Goal: Task Accomplishment & Management: Manage account settings

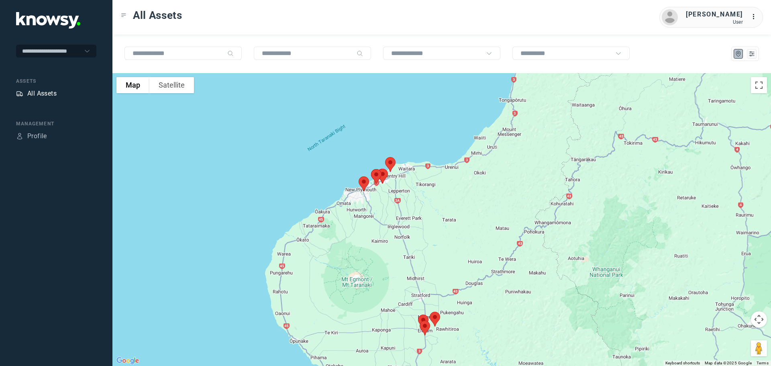
click at [42, 91] on div "All Assets" at bounding box center [41, 94] width 29 height 10
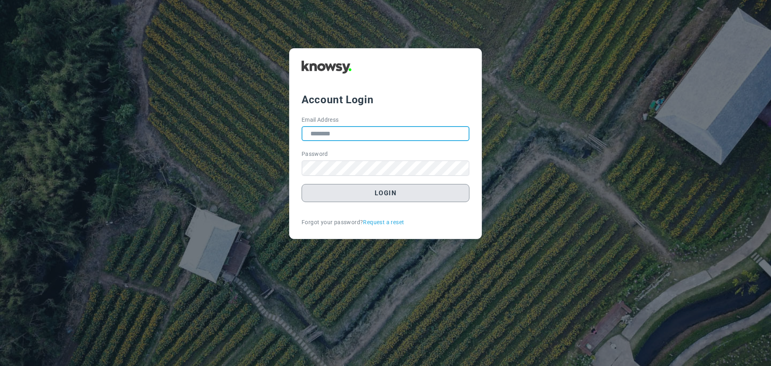
type input "**********"
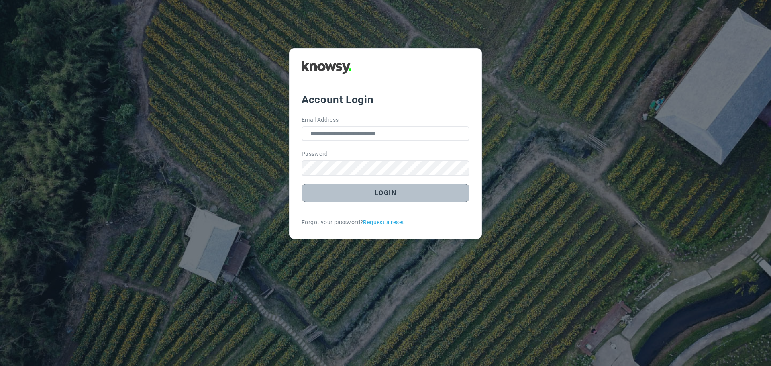
click at [380, 195] on button "Login" at bounding box center [386, 193] width 168 height 18
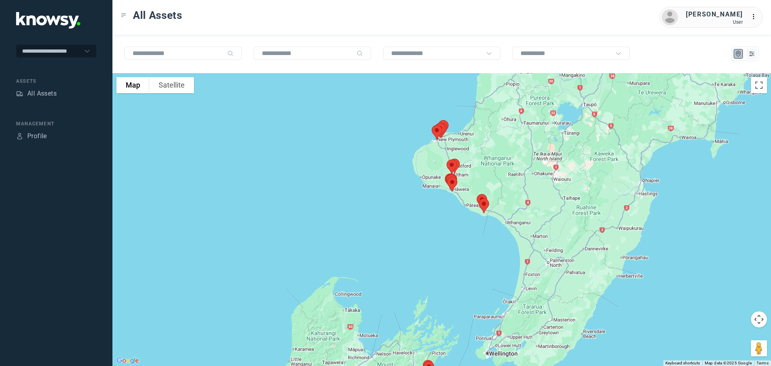
drag, startPoint x: 456, startPoint y: 146, endPoint x: 471, endPoint y: 185, distance: 42.3
click at [471, 185] on div at bounding box center [441, 219] width 658 height 293
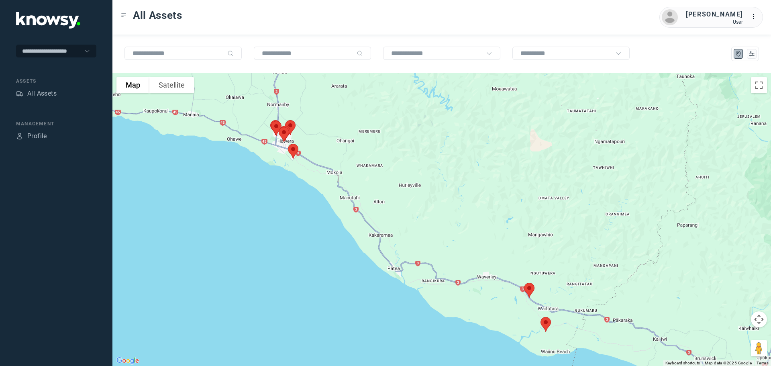
click at [529, 287] on img at bounding box center [529, 289] width 17 height 21
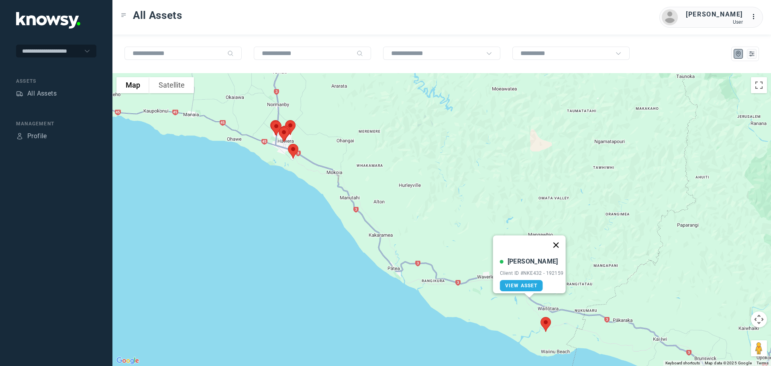
click at [561, 237] on button "Close" at bounding box center [555, 244] width 19 height 19
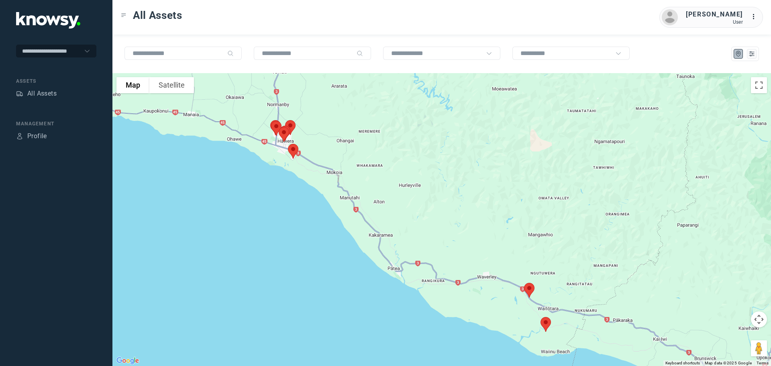
click at [546, 324] on img at bounding box center [545, 324] width 17 height 21
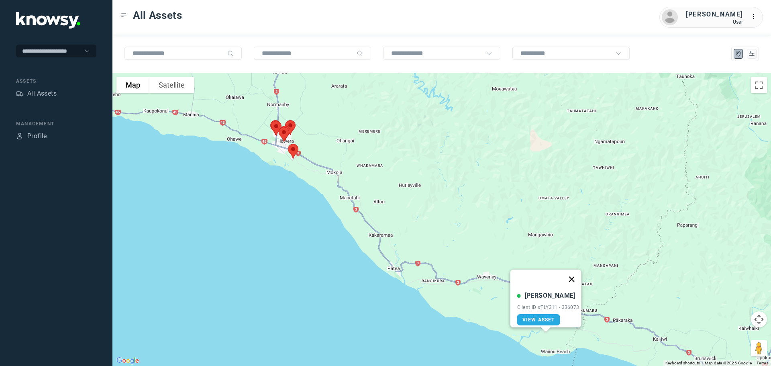
click at [571, 275] on button "Close" at bounding box center [571, 278] width 19 height 19
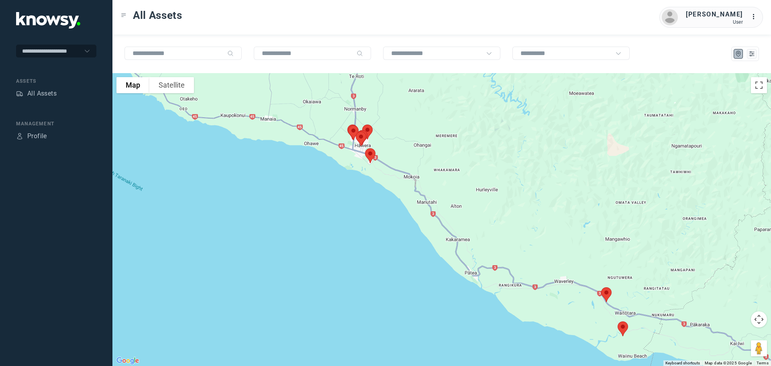
drag, startPoint x: 350, startPoint y: 162, endPoint x: 438, endPoint y: 171, distance: 88.4
click at [438, 171] on div at bounding box center [441, 219] width 658 height 293
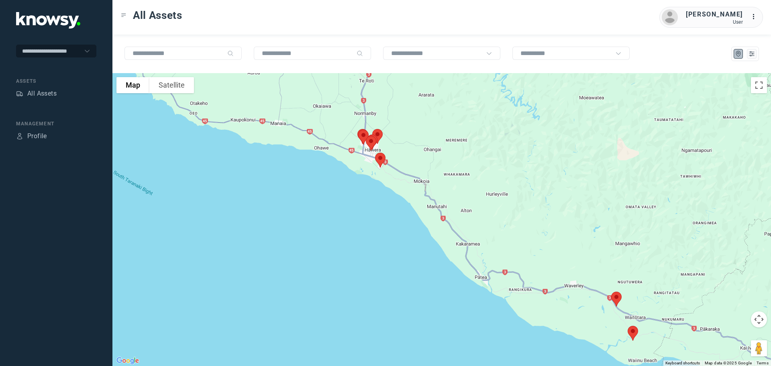
click at [379, 160] on img at bounding box center [380, 159] width 17 height 21
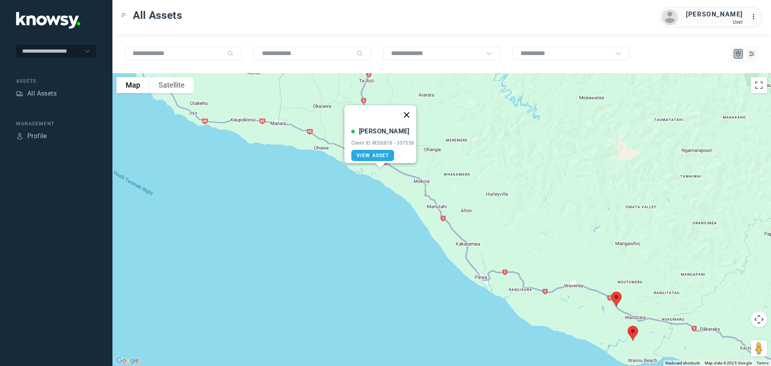
click at [409, 109] on button "Close" at bounding box center [406, 114] width 19 height 19
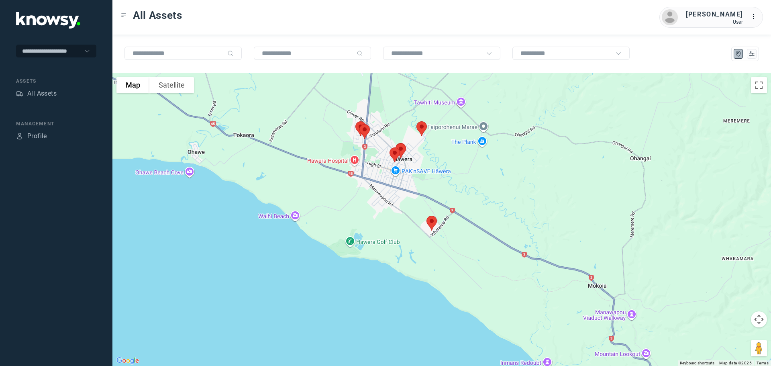
drag, startPoint x: 391, startPoint y: 121, endPoint x: 470, endPoint y: 162, distance: 88.7
click at [470, 162] on div at bounding box center [441, 219] width 658 height 293
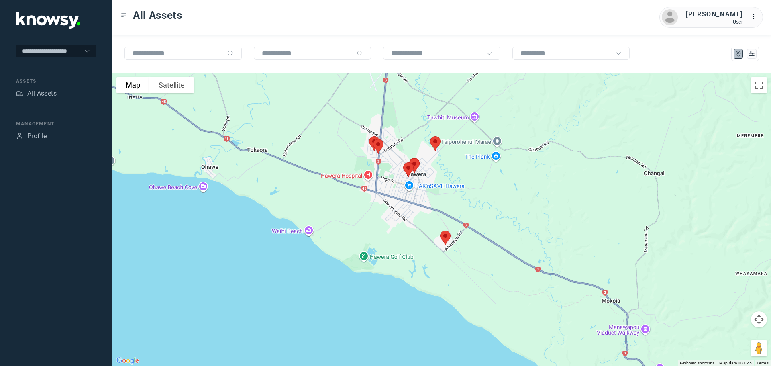
click at [435, 137] on img at bounding box center [435, 143] width 17 height 21
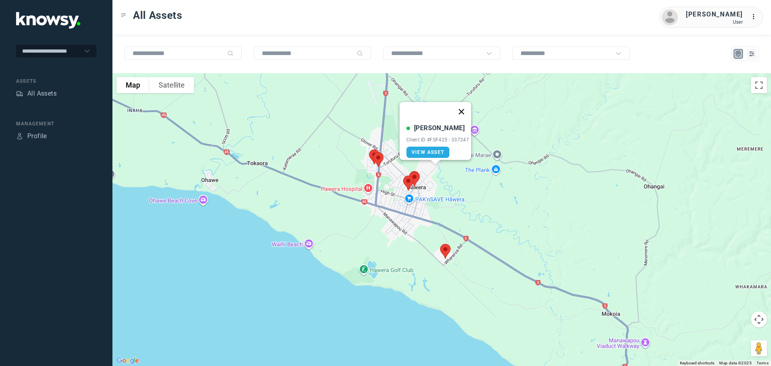
click at [467, 108] on button "Close" at bounding box center [461, 111] width 19 height 19
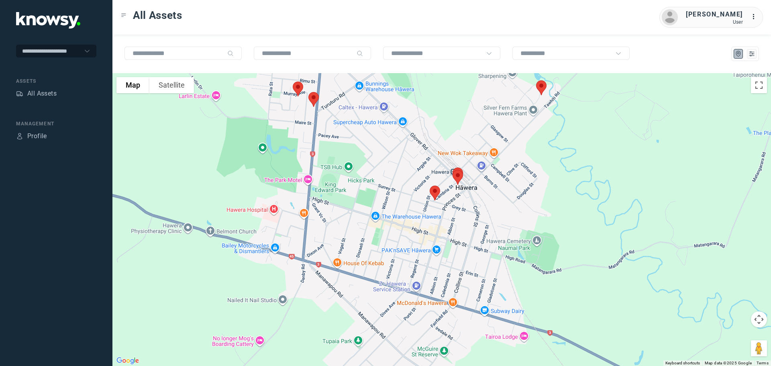
click at [295, 87] on img at bounding box center [297, 88] width 17 height 21
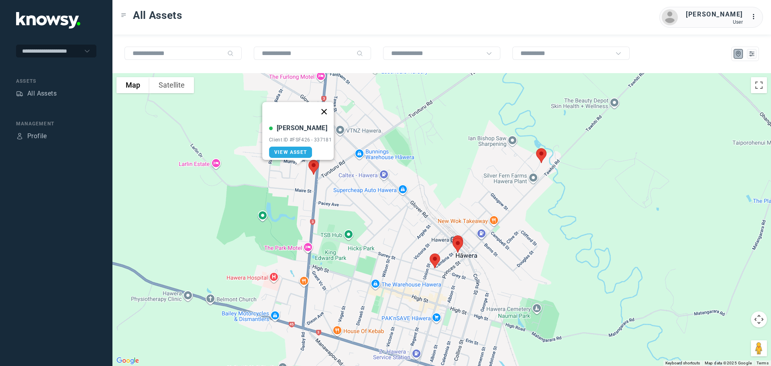
click at [328, 107] on button "Close" at bounding box center [323, 111] width 19 height 19
click at [314, 166] on img at bounding box center [313, 167] width 17 height 21
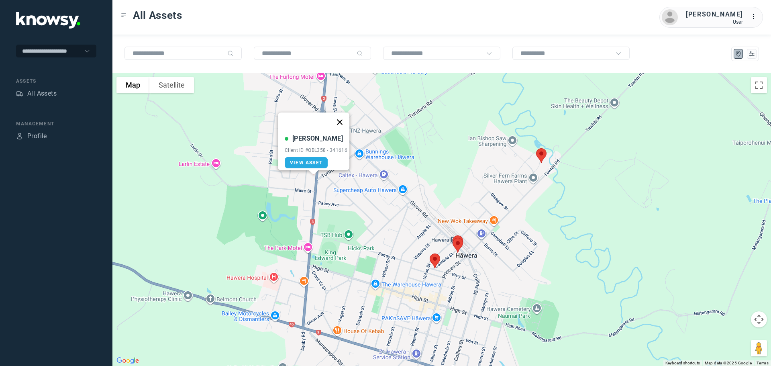
click at [345, 116] on button "Close" at bounding box center [339, 121] width 19 height 19
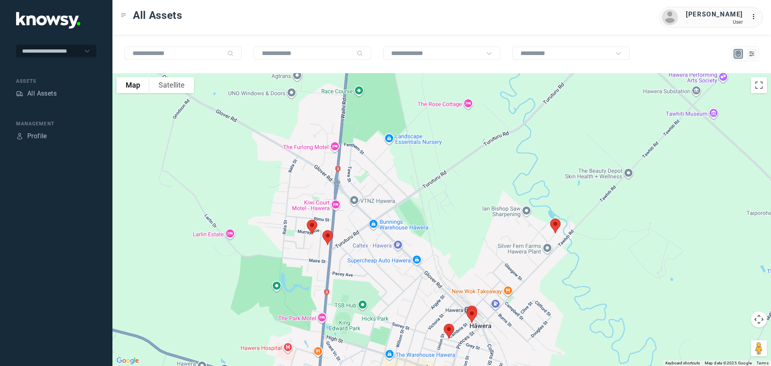
drag, startPoint x: 384, startPoint y: 152, endPoint x: 381, endPoint y: 210, distance: 57.5
click at [390, 241] on div at bounding box center [441, 219] width 658 height 293
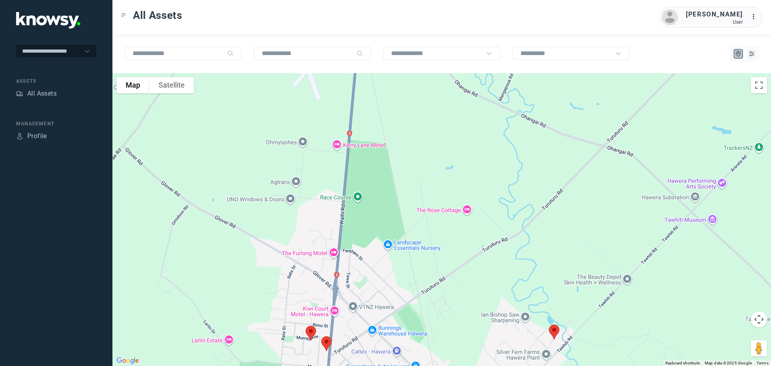
drag, startPoint x: 379, startPoint y: 168, endPoint x: 386, endPoint y: 234, distance: 67.0
click at [386, 234] on div at bounding box center [441, 219] width 658 height 293
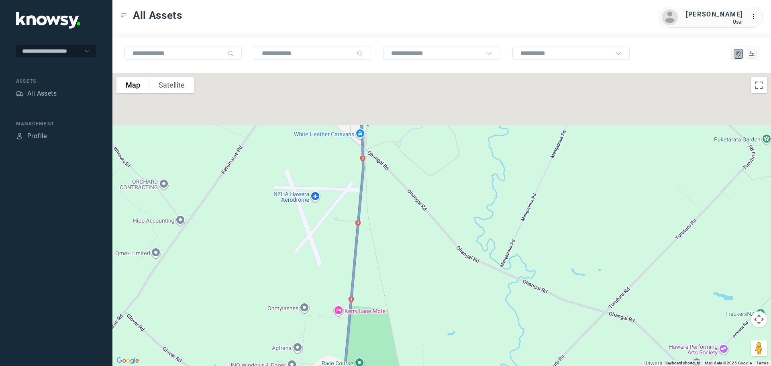
drag, startPoint x: 381, startPoint y: 151, endPoint x: 365, endPoint y: 225, distance: 75.6
click at [371, 244] on div at bounding box center [441, 219] width 658 height 293
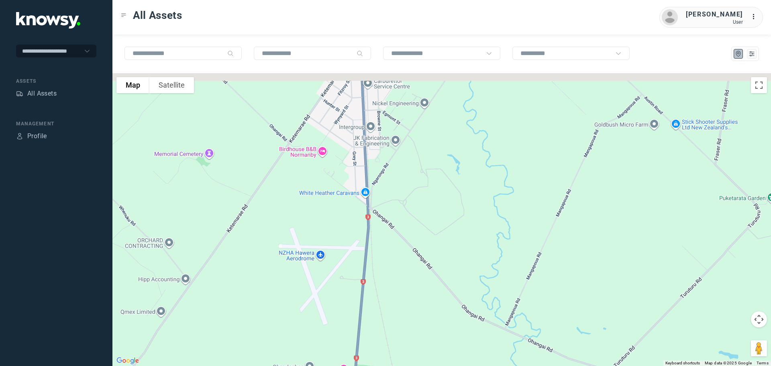
drag, startPoint x: 363, startPoint y: 177, endPoint x: 372, endPoint y: 232, distance: 54.9
click at [372, 234] on div at bounding box center [441, 219] width 658 height 293
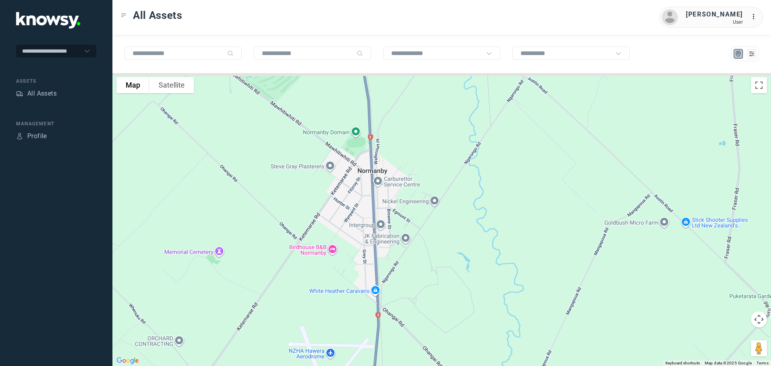
drag, startPoint x: 375, startPoint y: 176, endPoint x: 379, endPoint y: 247, distance: 70.8
click at [379, 247] on div at bounding box center [441, 219] width 658 height 293
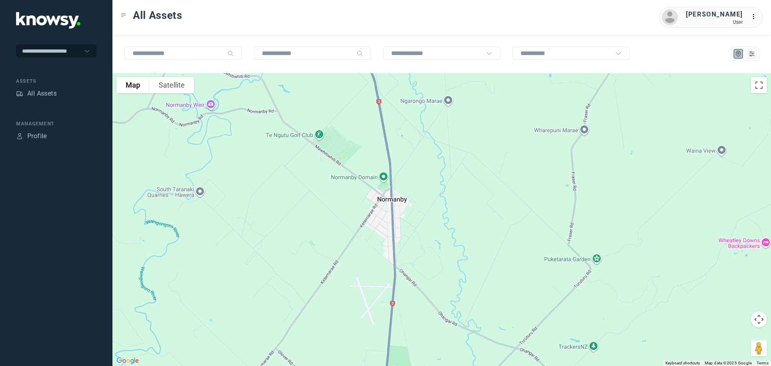
drag, startPoint x: 379, startPoint y: 136, endPoint x: 377, endPoint y: 322, distance: 186.3
click at [379, 320] on div at bounding box center [441, 219] width 658 height 293
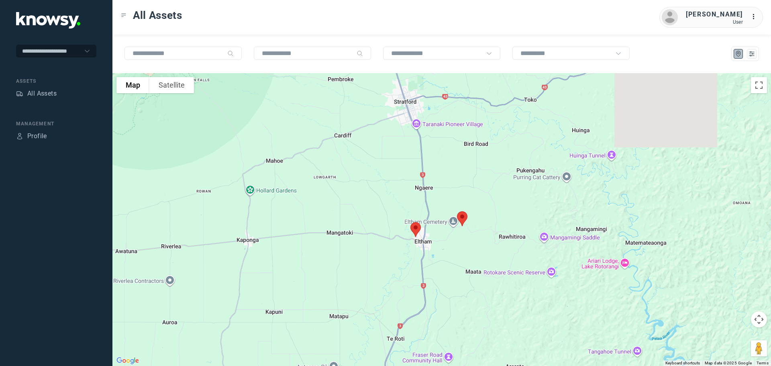
drag, startPoint x: 422, startPoint y: 197, endPoint x: 420, endPoint y: 294, distance: 97.2
click at [420, 293] on div at bounding box center [441, 219] width 658 height 293
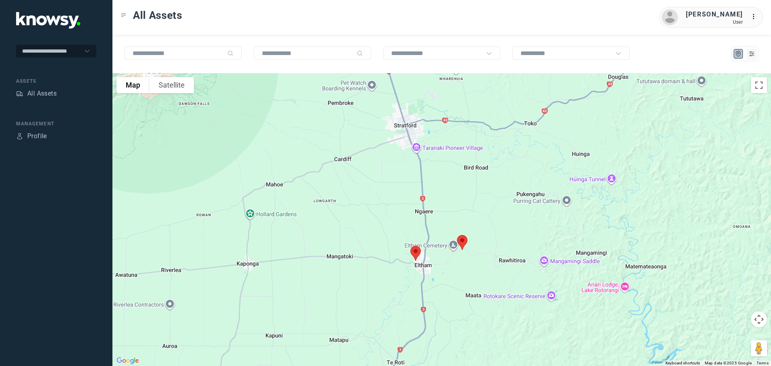
click at [462, 242] on img at bounding box center [462, 242] width 17 height 21
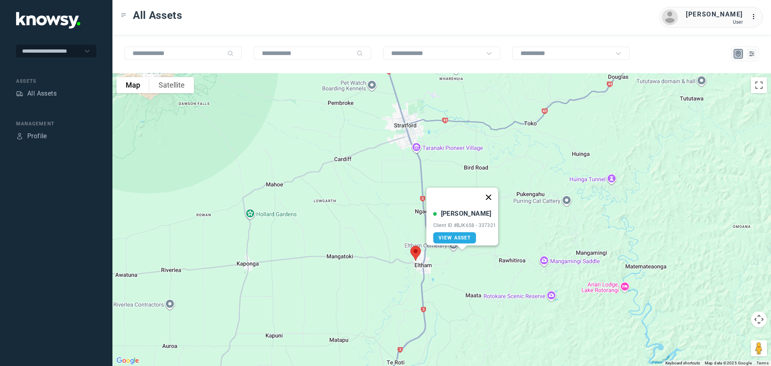
click at [490, 194] on button "Close" at bounding box center [488, 196] width 19 height 19
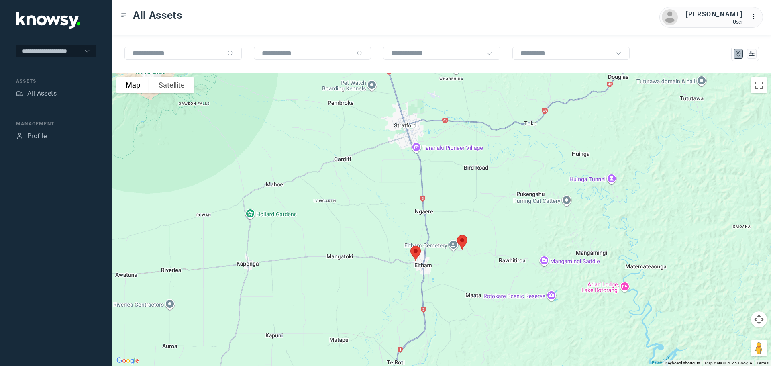
click at [415, 253] on img at bounding box center [415, 252] width 17 height 21
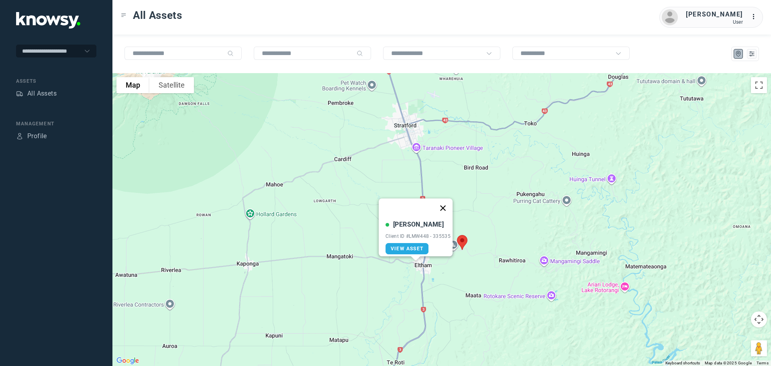
click at [446, 203] on button "Close" at bounding box center [442, 207] width 19 height 19
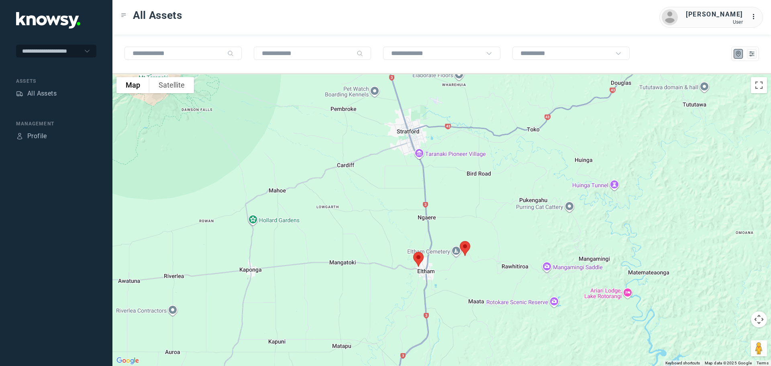
drag, startPoint x: 415, startPoint y: 168, endPoint x: 456, endPoint y: 305, distance: 142.9
click at [456, 305] on div "To navigate, press the arrow keys." at bounding box center [441, 219] width 658 height 293
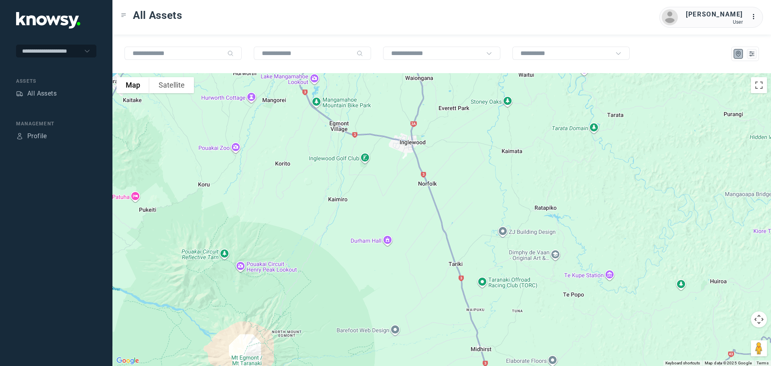
drag, startPoint x: 458, startPoint y: 273, endPoint x: 479, endPoint y: 320, distance: 50.7
click at [482, 320] on div at bounding box center [441, 219] width 658 height 293
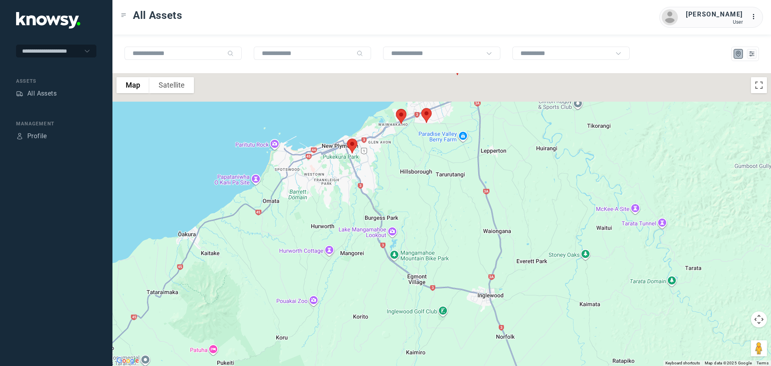
drag, startPoint x: 474, startPoint y: 316, endPoint x: 479, endPoint y: 324, distance: 9.2
click at [479, 324] on div at bounding box center [441, 219] width 658 height 293
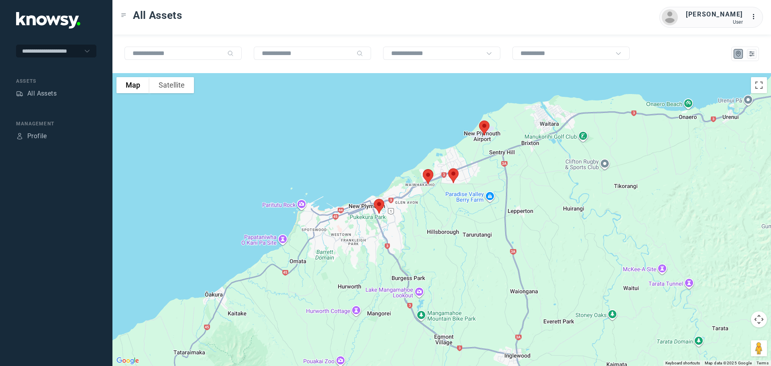
drag, startPoint x: 400, startPoint y: 222, endPoint x: 410, endPoint y: 258, distance: 36.9
click at [410, 258] on div at bounding box center [441, 219] width 658 height 293
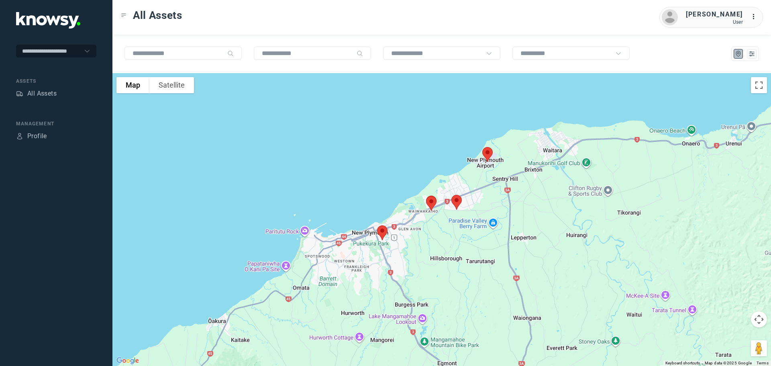
click at [385, 231] on img at bounding box center [382, 232] width 17 height 21
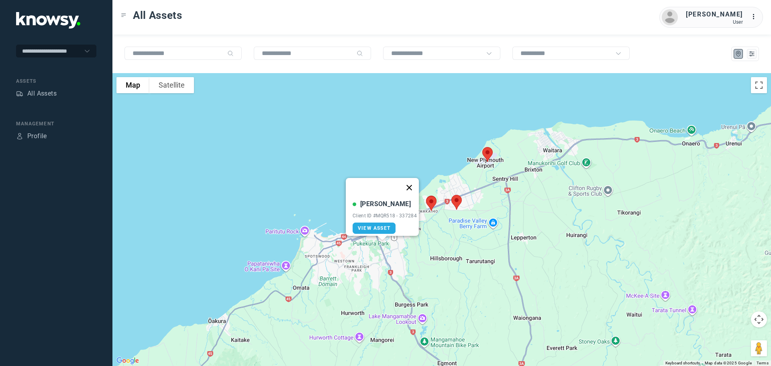
click at [412, 184] on button "Close" at bounding box center [408, 187] width 19 height 19
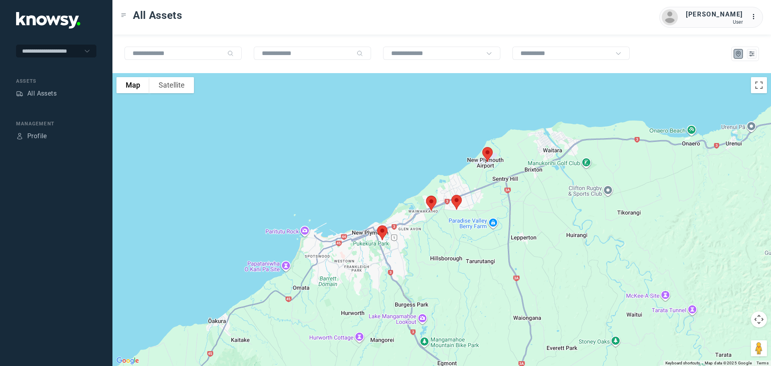
click at [487, 155] on img at bounding box center [487, 154] width 17 height 21
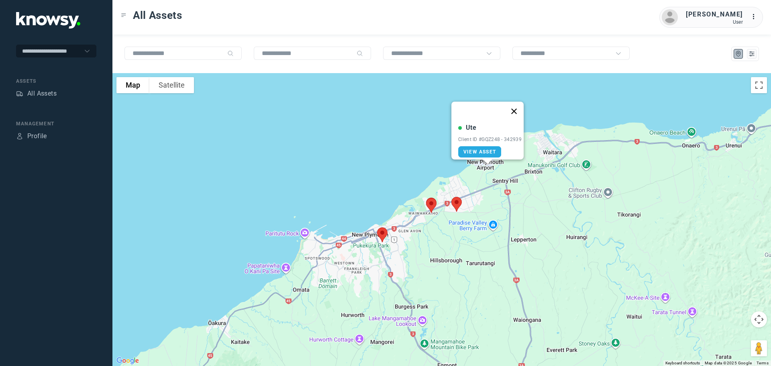
click at [517, 103] on button "Close" at bounding box center [513, 111] width 19 height 19
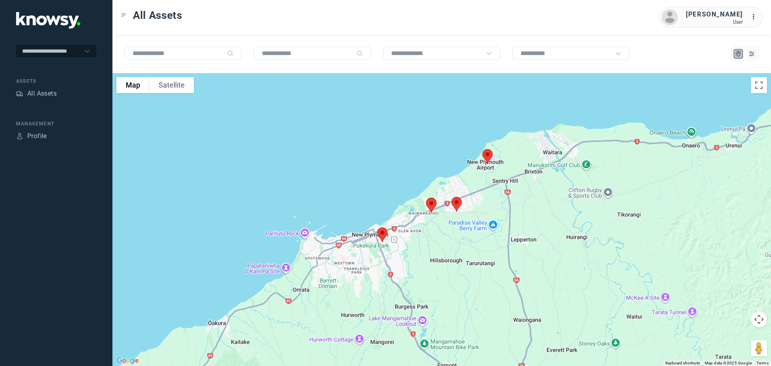
click at [457, 202] on img at bounding box center [456, 204] width 17 height 21
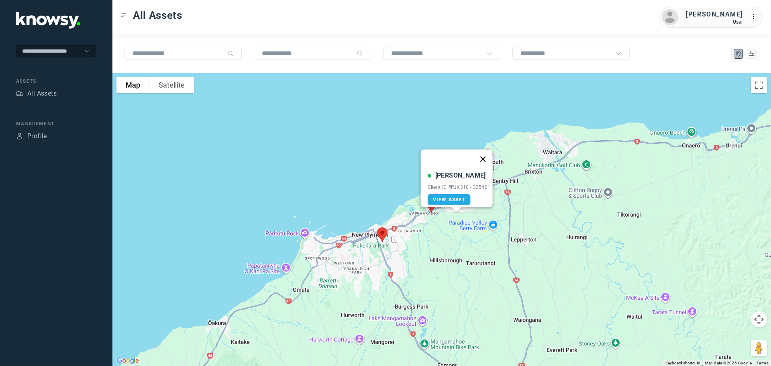
click at [485, 151] on button "Close" at bounding box center [482, 158] width 19 height 19
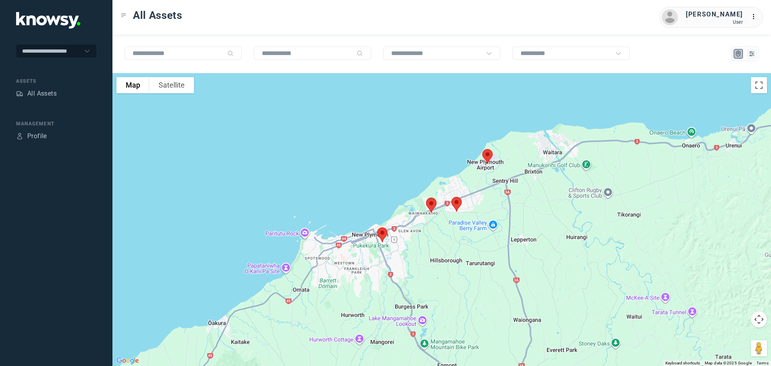
click at [432, 204] on img at bounding box center [431, 205] width 17 height 21
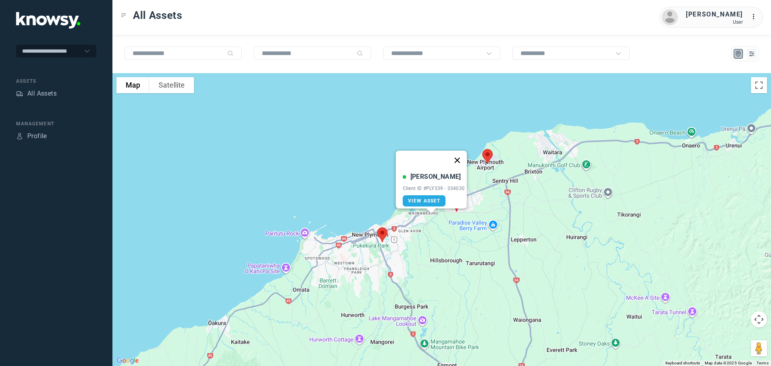
click at [458, 156] on button "Close" at bounding box center [456, 160] width 19 height 19
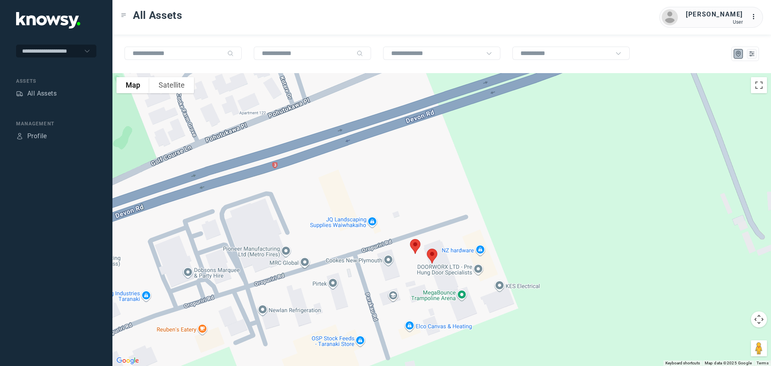
click at [414, 244] on img at bounding box center [415, 246] width 17 height 21
click at [448, 194] on button "Close" at bounding box center [441, 201] width 19 height 19
